Goal: Navigation & Orientation: Find specific page/section

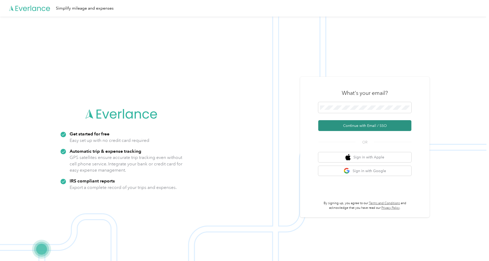
click at [352, 127] on button "Continue with Email / SSO" at bounding box center [364, 125] width 93 height 11
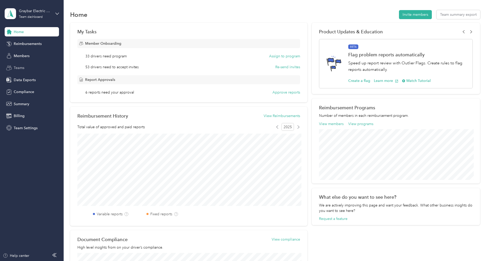
click at [24, 69] on span "Teams" at bounding box center [19, 67] width 11 height 5
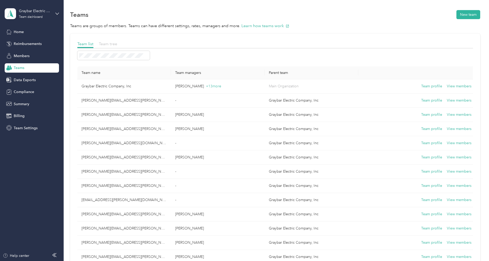
click at [106, 42] on span "Team tree" at bounding box center [108, 43] width 18 height 5
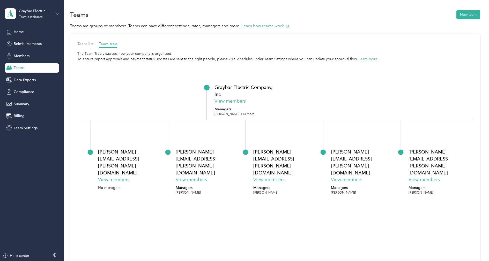
click at [139, 115] on icon "Graybar Electric Company, Inc View members Managers [PERSON_NAME] +13 more [PER…" at bounding box center [275, 179] width 396 height 235
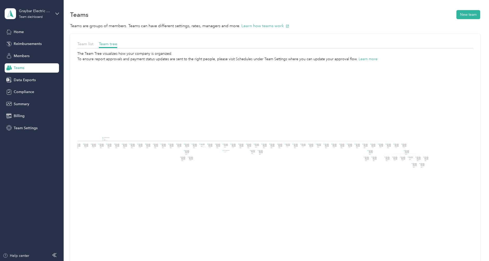
drag, startPoint x: 317, startPoint y: 156, endPoint x: 271, endPoint y: 184, distance: 53.7
click at [271, 184] on icon "Graybar Electric Company, Inc View members Managers [PERSON_NAME] +13 more [PER…" at bounding box center [275, 179] width 396 height 235
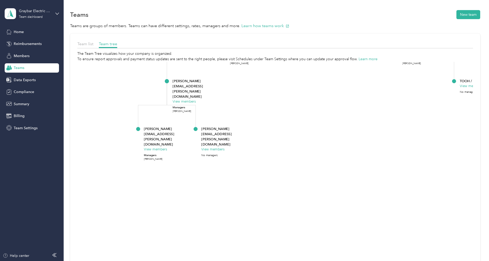
drag, startPoint x: 287, startPoint y: 151, endPoint x: 281, endPoint y: 210, distance: 59.8
click at [281, 210] on icon "Graybar Electric Company, Inc View members Managers [PERSON_NAME] +13 more [PER…" at bounding box center [275, 179] width 396 height 235
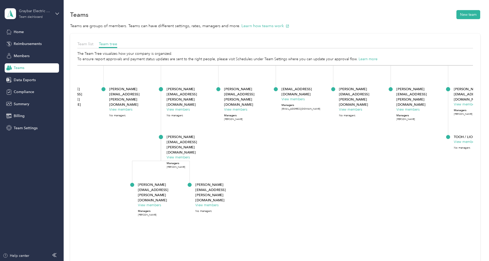
click at [31, 18] on div "Team dashboard" at bounding box center [31, 17] width 24 height 3
click at [24, 64] on div "Log out" at bounding box center [19, 65] width 20 height 5
